Goal: Check status: Check status

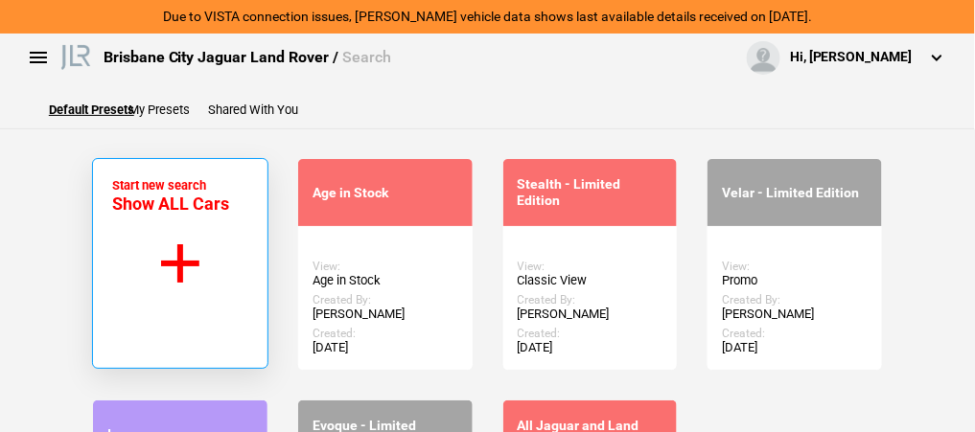
click at [176, 247] on button "Start new search Show ALL Cars" at bounding box center [180, 263] width 176 height 211
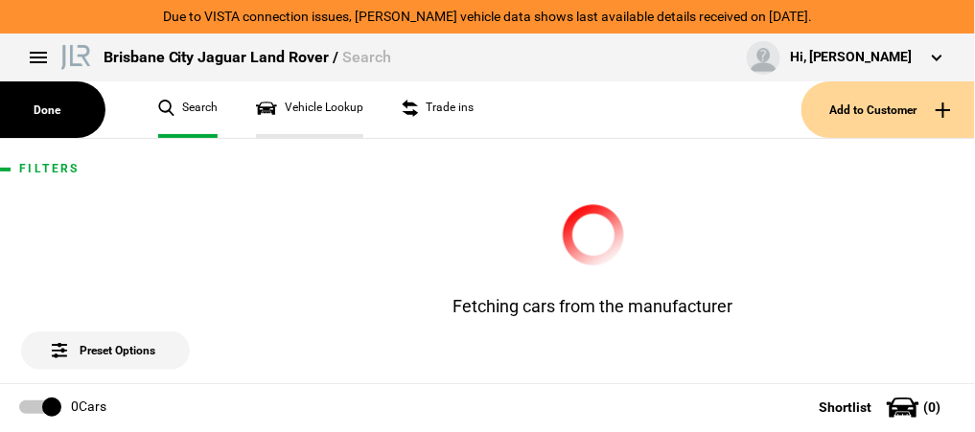
click at [300, 105] on link "Vehicle Lookup" at bounding box center [309, 109] width 107 height 57
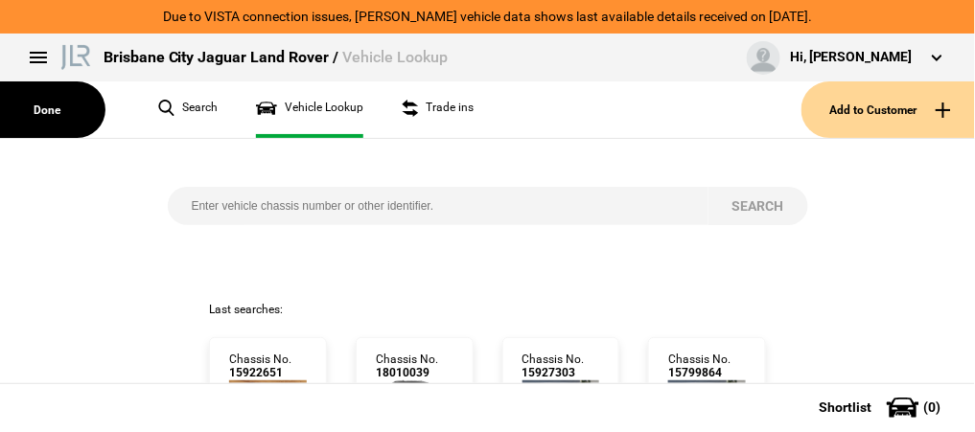
click at [222, 202] on input "search" at bounding box center [438, 206] width 541 height 38
paste input "[US_VEHICLE_IDENTIFICATION_NUMBER]"
type input "[US_VEHICLE_IDENTIFICATION_NUMBER]"
click at [741, 207] on button "Search" at bounding box center [758, 206] width 100 height 38
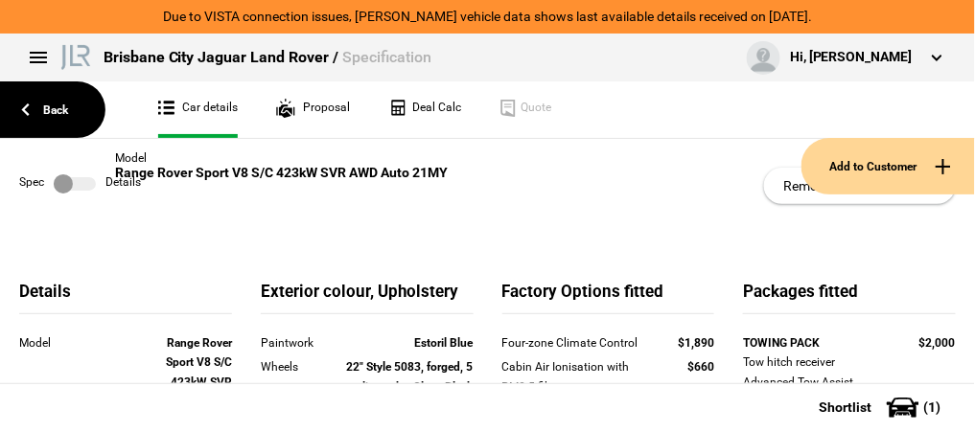
click at [77, 178] on div at bounding box center [52, 166] width 105 height 57
click at [85, 180] on div at bounding box center [52, 166] width 105 height 57
click at [77, 182] on div at bounding box center [52, 166] width 105 height 57
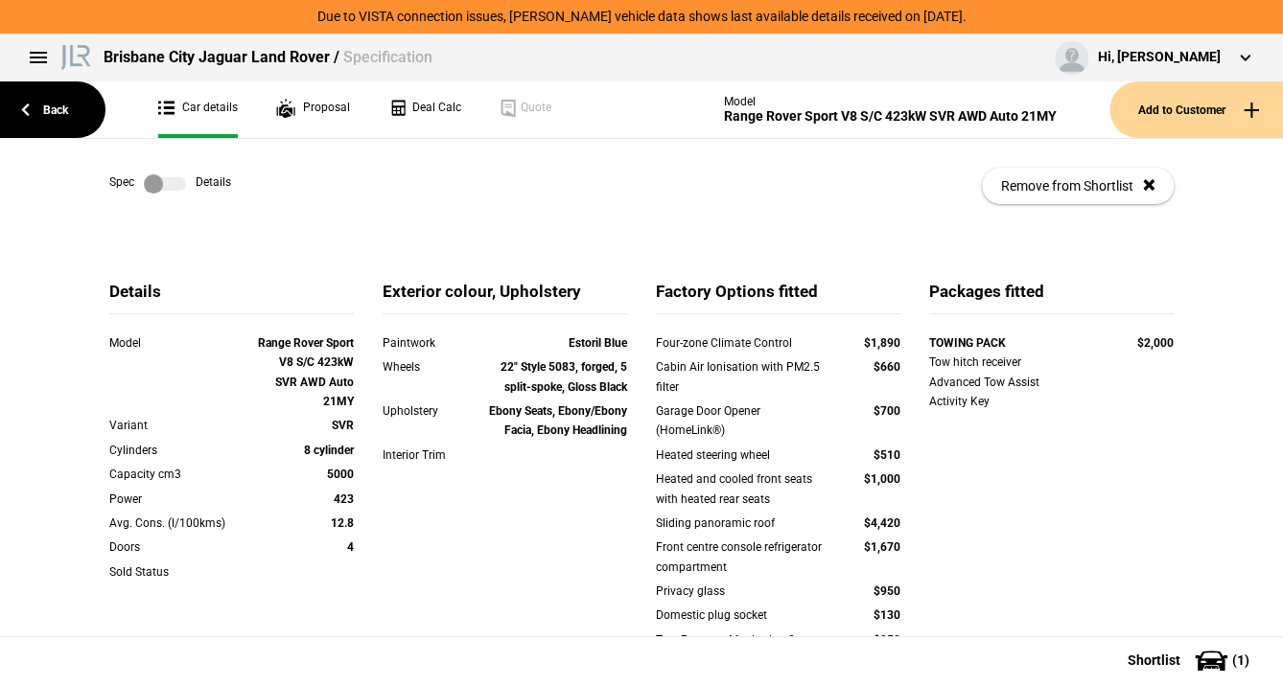
click at [163, 179] on label at bounding box center [165, 183] width 42 height 19
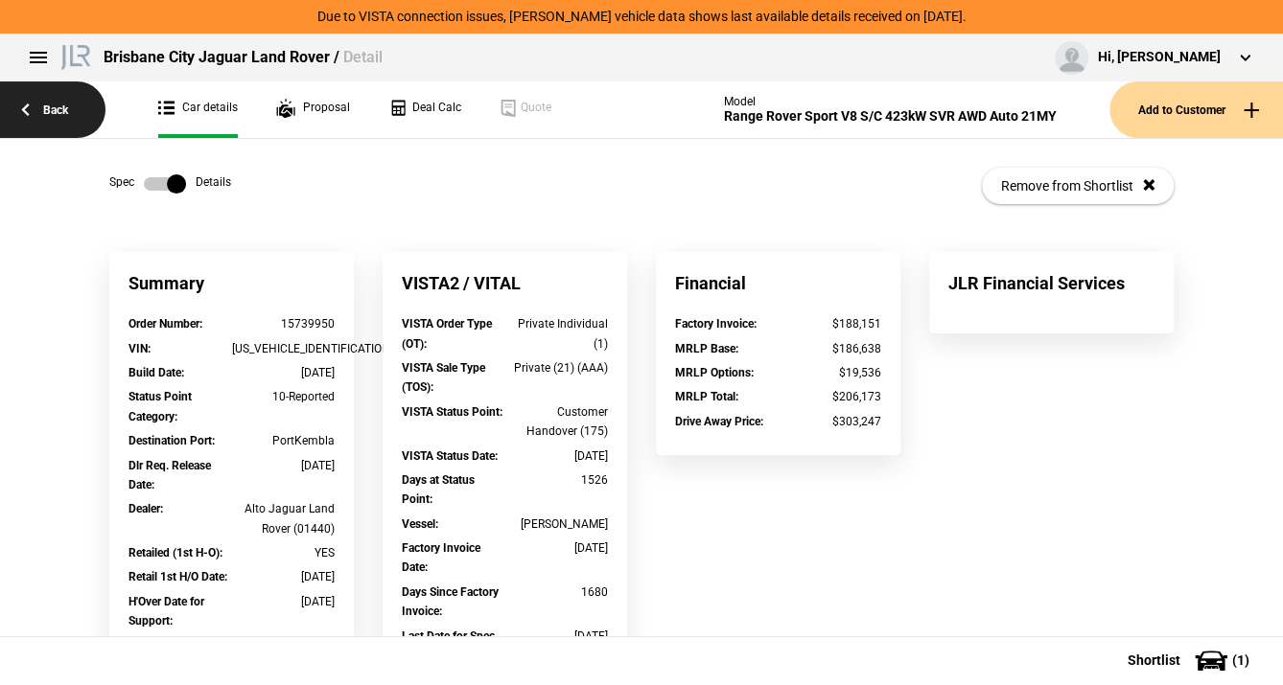
click at [52, 110] on link "Back" at bounding box center [52, 109] width 105 height 57
